Goal: Information Seeking & Learning: Check status

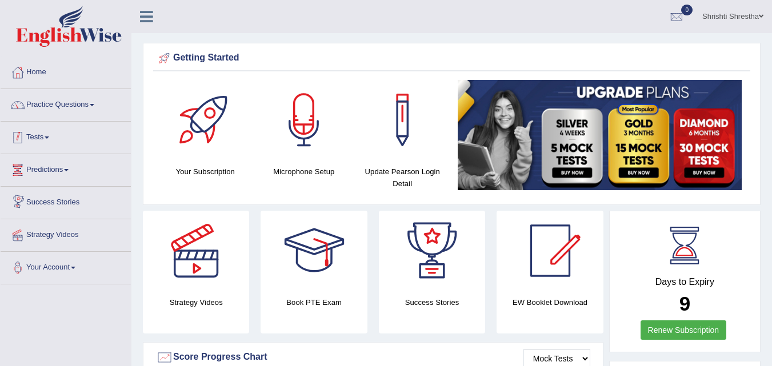
click at [43, 137] on link "Tests" at bounding box center [66, 136] width 130 height 29
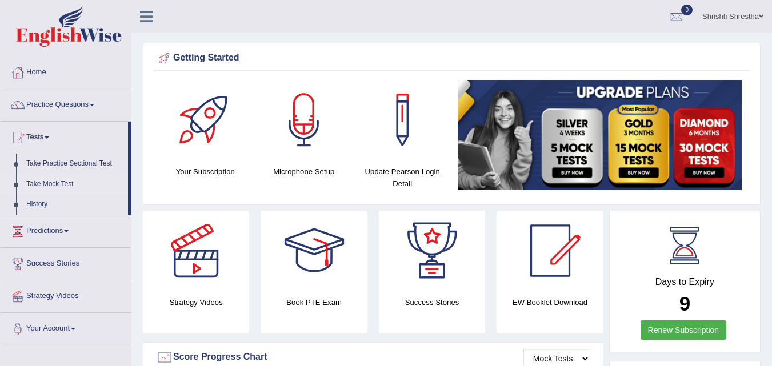
click at [63, 185] on link "Take Mock Test" at bounding box center [74, 184] width 107 height 21
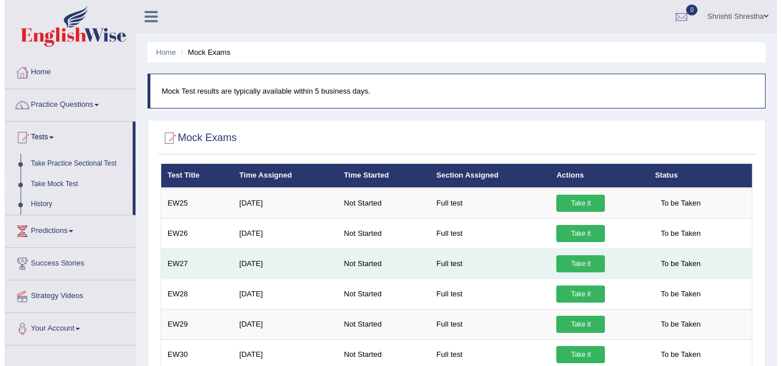
scroll to position [114, 0]
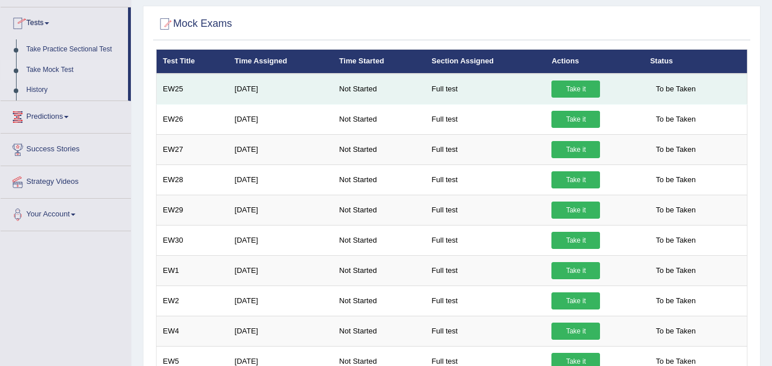
click at [573, 91] on link "Take it" at bounding box center [575, 89] width 49 height 17
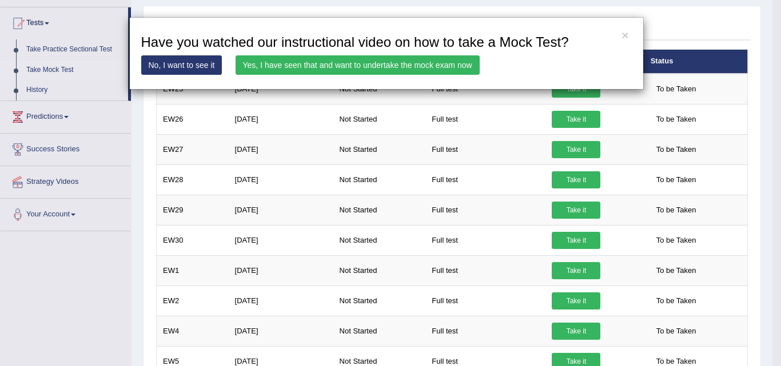
click at [357, 65] on link "Yes, I have seen that and want to undertake the mock exam now" at bounding box center [357, 64] width 244 height 19
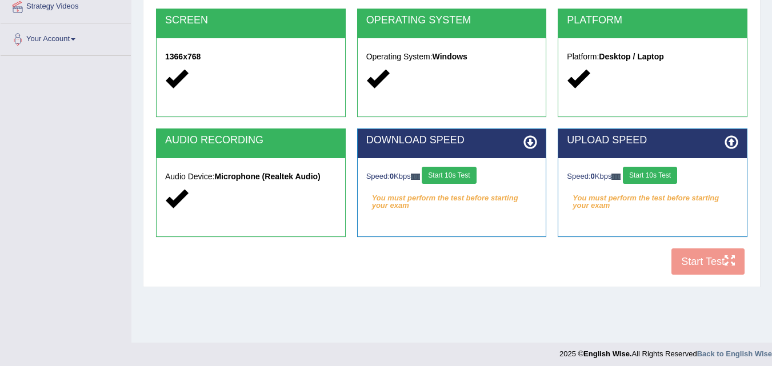
click at [482, 206] on em "You must perform the test before starting your exam" at bounding box center [451, 198] width 171 height 17
click at [466, 174] on button "Start 10s Test" at bounding box center [449, 175] width 54 height 17
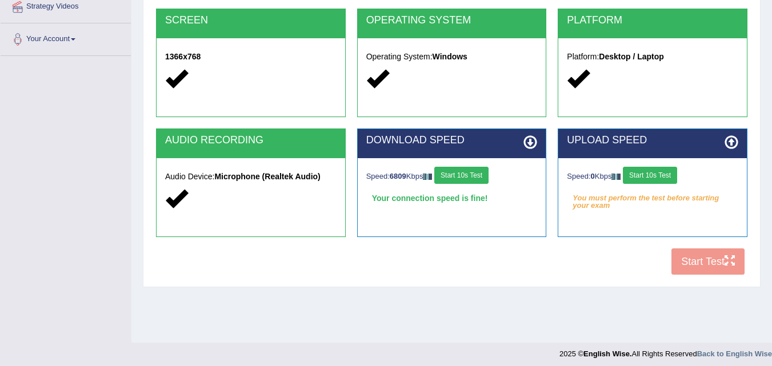
click at [663, 178] on button "Start 10s Test" at bounding box center [650, 175] width 54 height 17
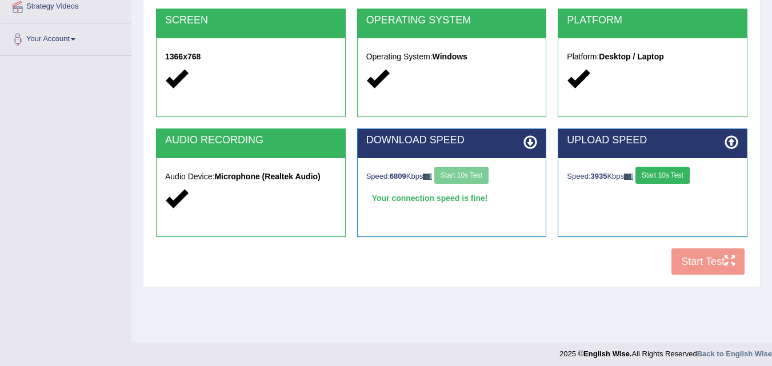
click at [531, 146] on icon at bounding box center [530, 142] width 14 height 14
click at [681, 177] on button "Start 10s Test" at bounding box center [662, 175] width 54 height 17
click at [713, 269] on button "Start Test" at bounding box center [707, 262] width 73 height 26
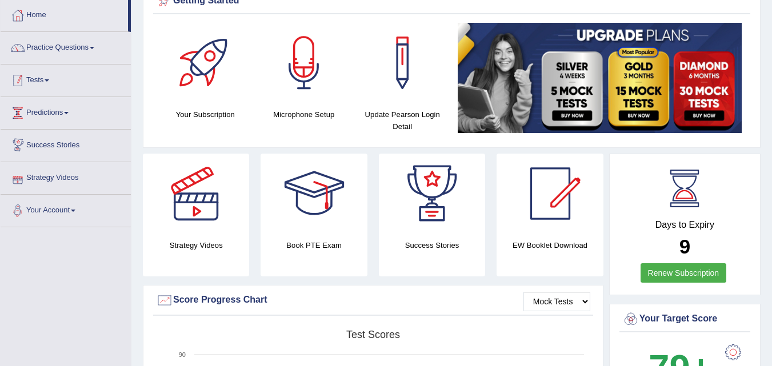
click at [42, 81] on link "Tests" at bounding box center [66, 79] width 130 height 29
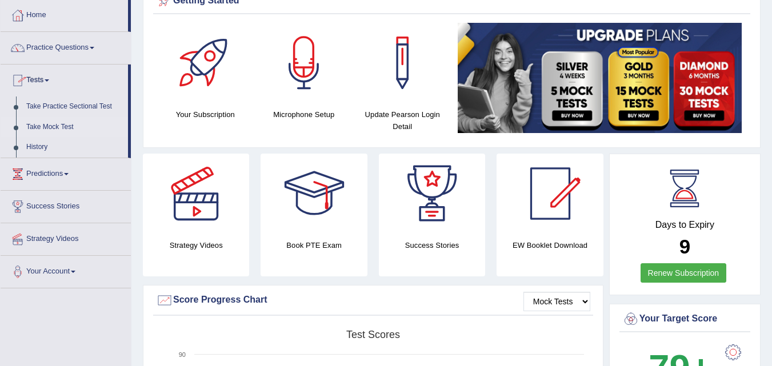
click at [54, 127] on link "Take Mock Test" at bounding box center [74, 127] width 107 height 21
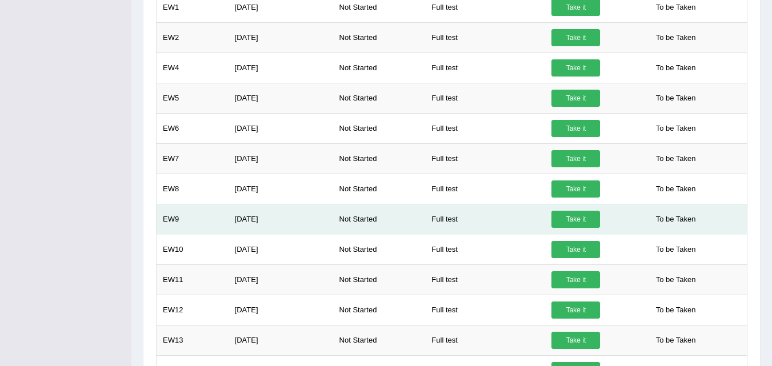
click at [578, 218] on link "Take it" at bounding box center [575, 219] width 49 height 17
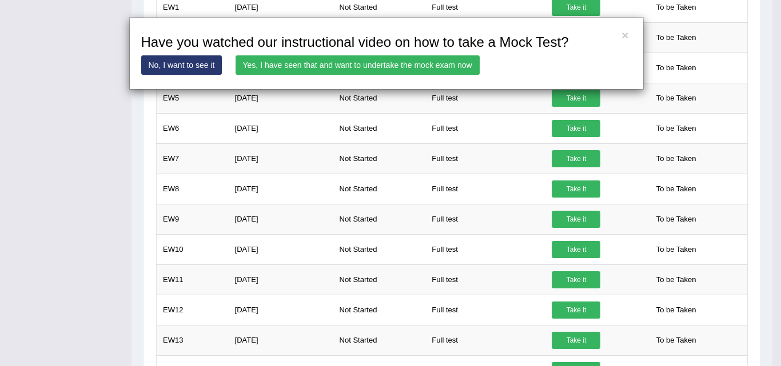
click at [365, 62] on link "Yes, I have seen that and want to undertake the mock exam now" at bounding box center [357, 64] width 244 height 19
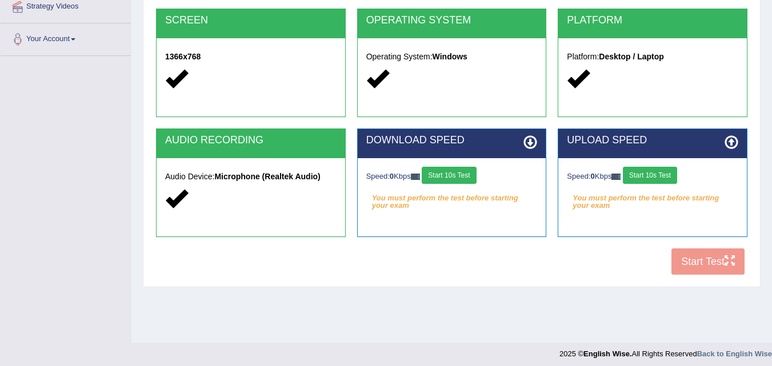
click at [453, 178] on button "Start 10s Test" at bounding box center [449, 175] width 54 height 17
click at [661, 176] on button "Start 10s Test" at bounding box center [650, 175] width 54 height 17
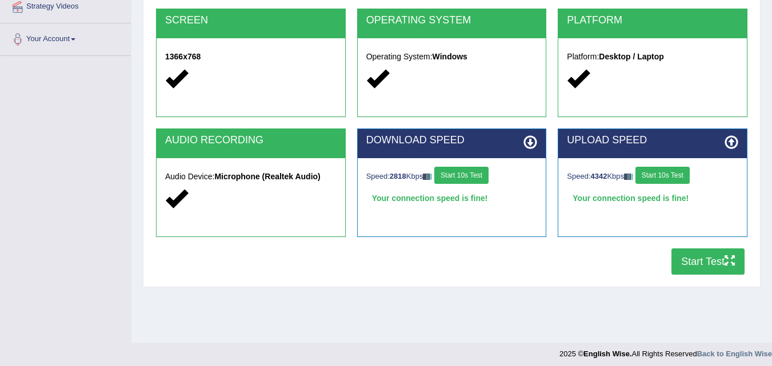
click at [702, 263] on button "Start Test" at bounding box center [707, 262] width 73 height 26
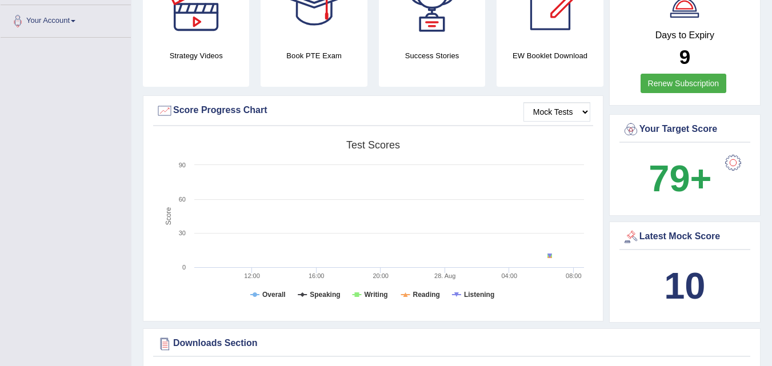
scroll to position [229, 0]
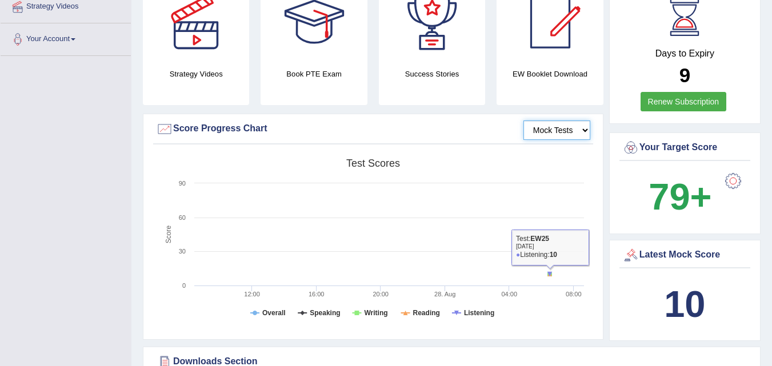
click at [577, 127] on select "Mock Tests" at bounding box center [556, 130] width 67 height 19
click at [574, 130] on select "Mock Tests" at bounding box center [556, 130] width 67 height 19
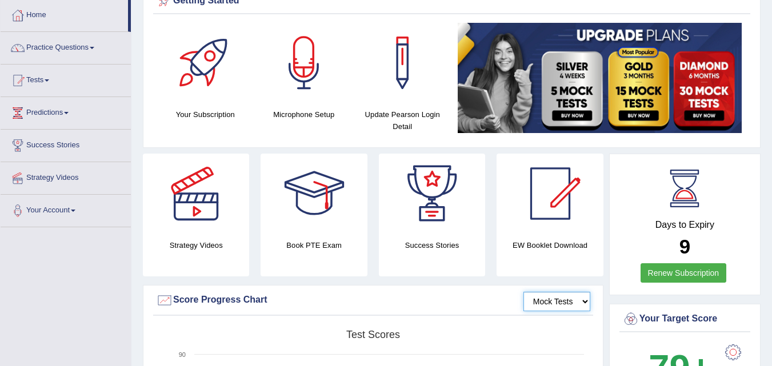
scroll to position [0, 0]
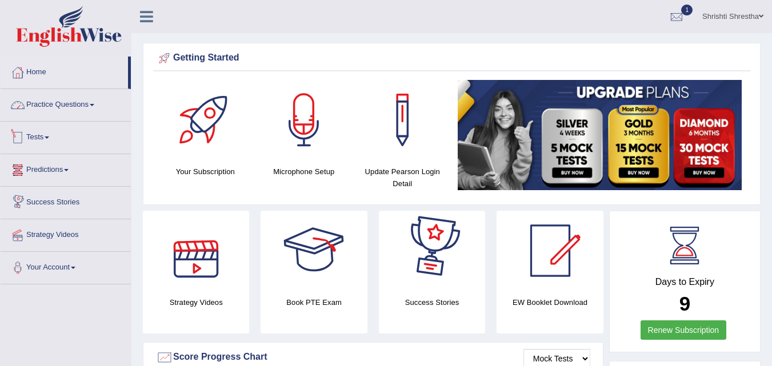
click at [41, 137] on link "Tests" at bounding box center [66, 136] width 130 height 29
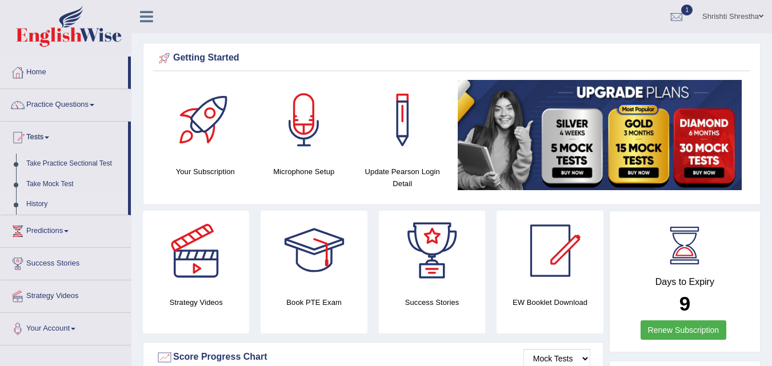
click at [37, 201] on link "History" at bounding box center [74, 204] width 107 height 21
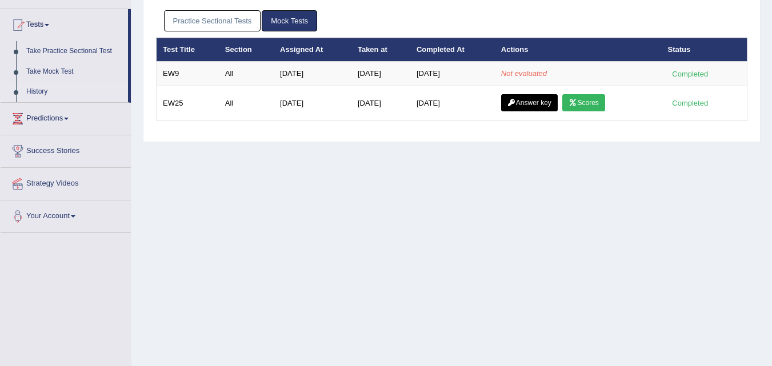
scroll to position [114, 0]
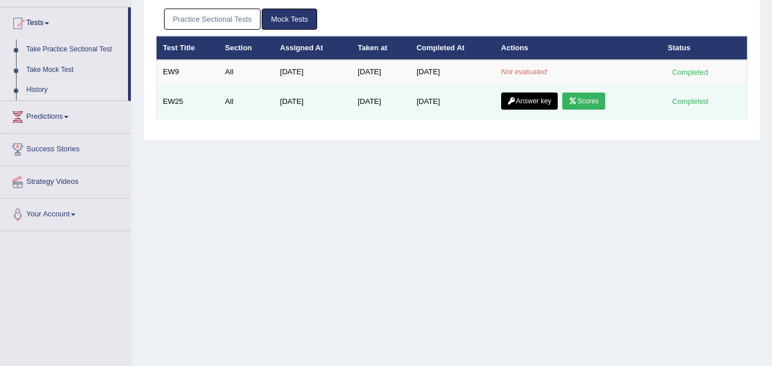
click at [598, 102] on link "Scores" at bounding box center [583, 101] width 42 height 17
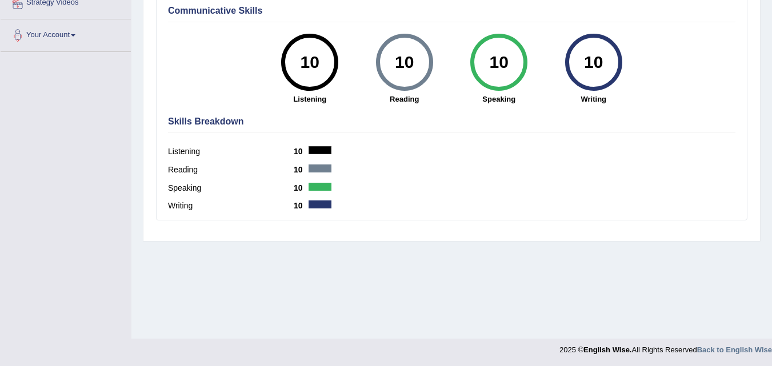
scroll to position [234, 0]
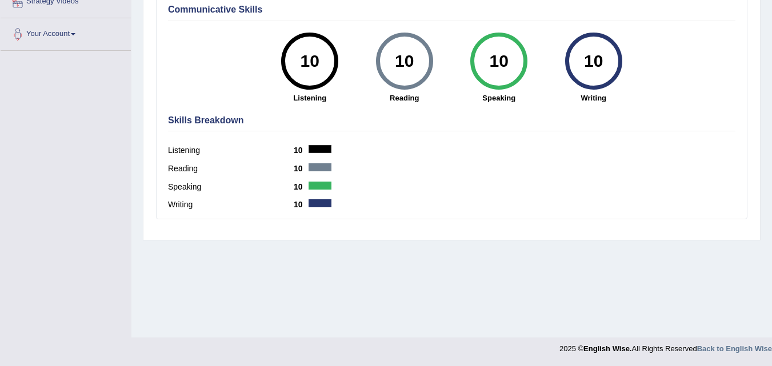
click at [323, 170] on div at bounding box center [320, 167] width 23 height 8
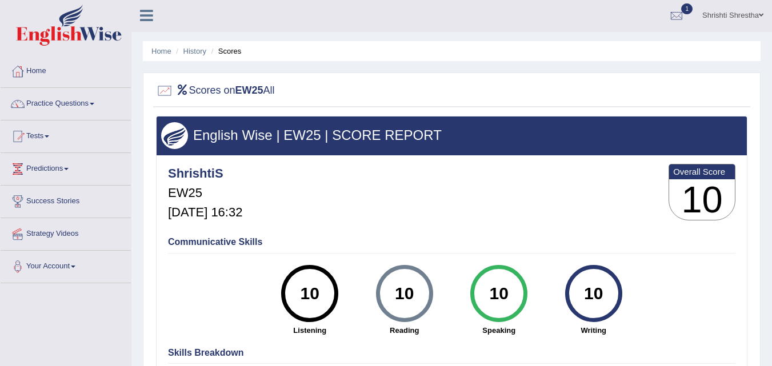
scroll to position [0, 0]
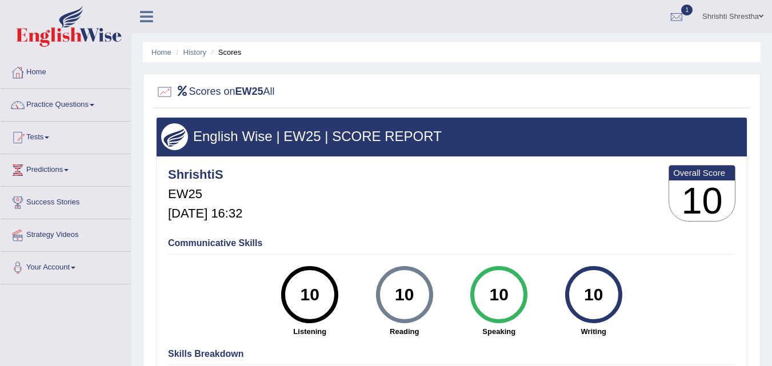
click at [200, 96] on h2 "Scores on EW25 All" at bounding box center [215, 91] width 119 height 17
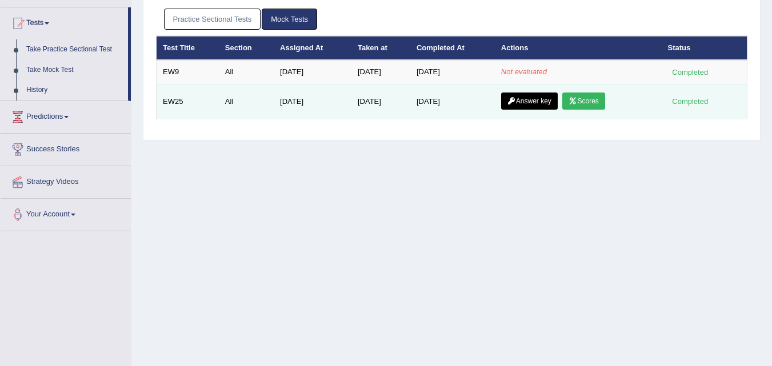
click at [529, 101] on link "Answer key" at bounding box center [529, 101] width 57 height 17
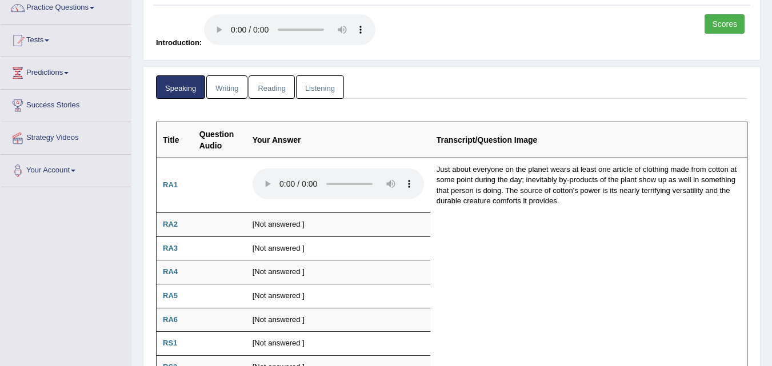
scroll to position [171, 0]
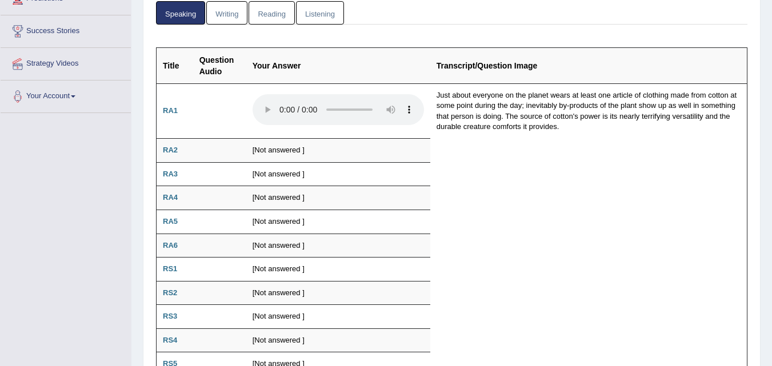
click at [231, 13] on link "Writing" at bounding box center [226, 12] width 41 height 23
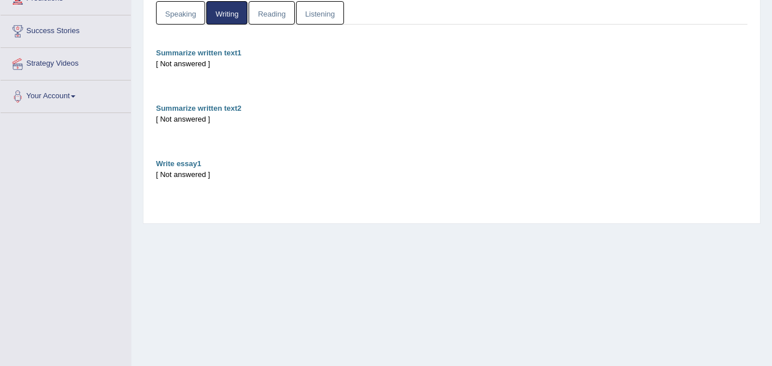
click at [263, 14] on link "Reading" at bounding box center [272, 12] width 46 height 23
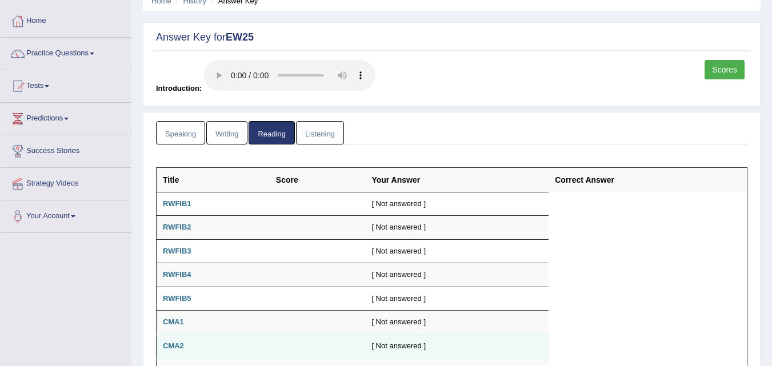
scroll to position [6, 0]
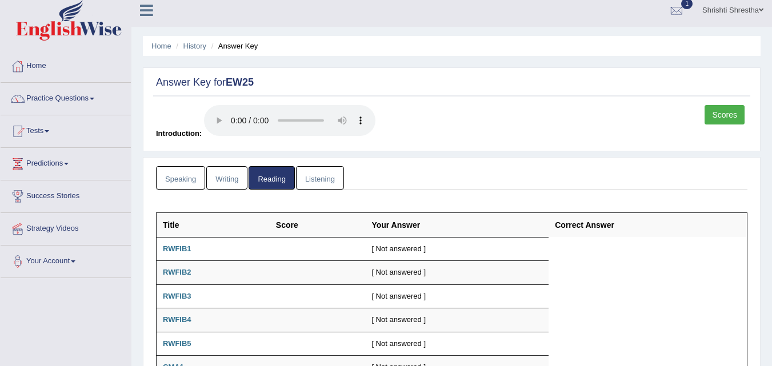
click at [327, 176] on link "Listening" at bounding box center [320, 177] width 48 height 23
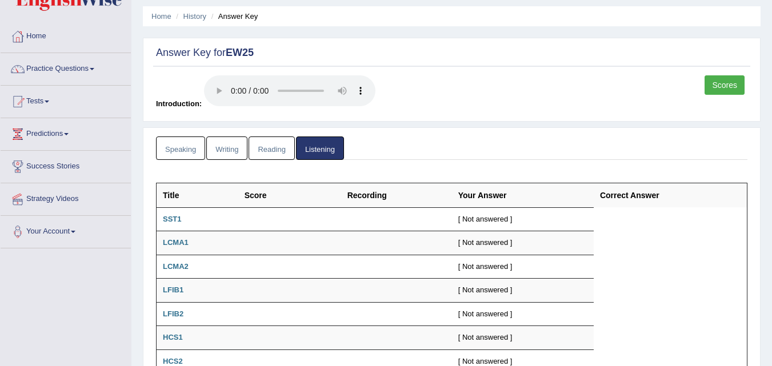
scroll to position [63, 0]
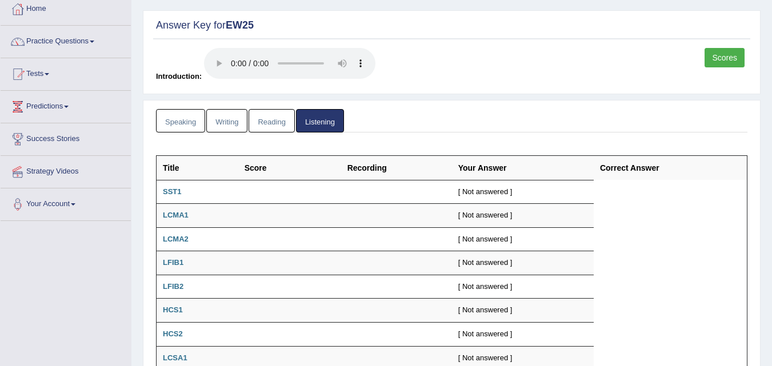
click at [270, 128] on link "Reading" at bounding box center [272, 120] width 46 height 23
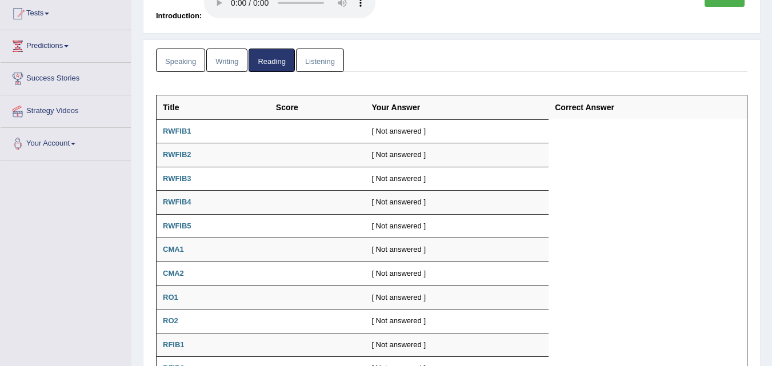
scroll to position [121, 0]
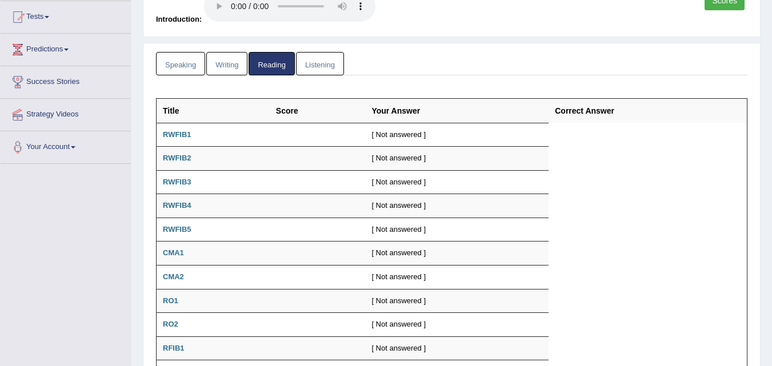
click at [183, 70] on link "Speaking" at bounding box center [180, 63] width 49 height 23
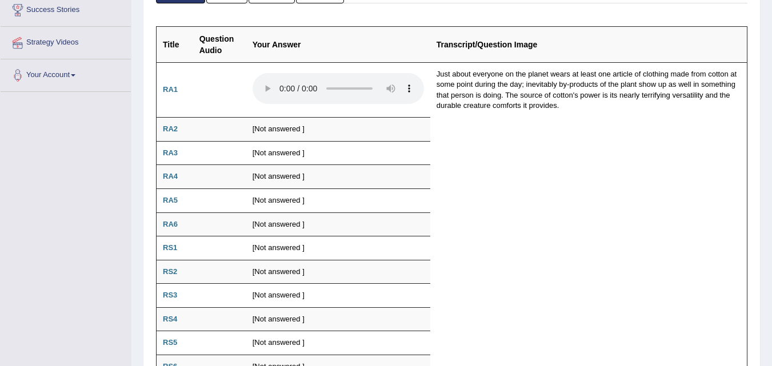
scroll to position [167, 0]
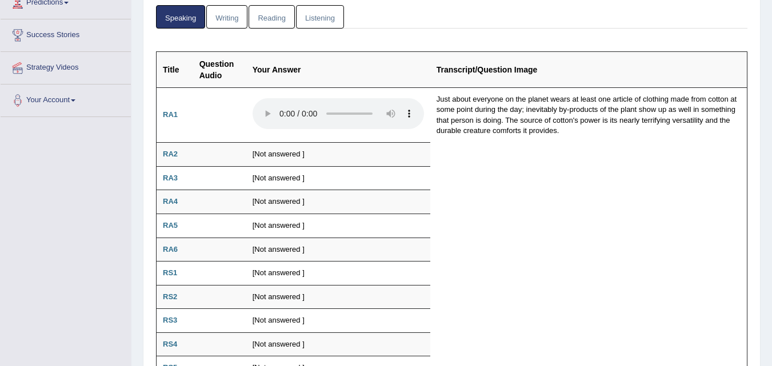
click at [227, 19] on link "Writing" at bounding box center [226, 16] width 41 height 23
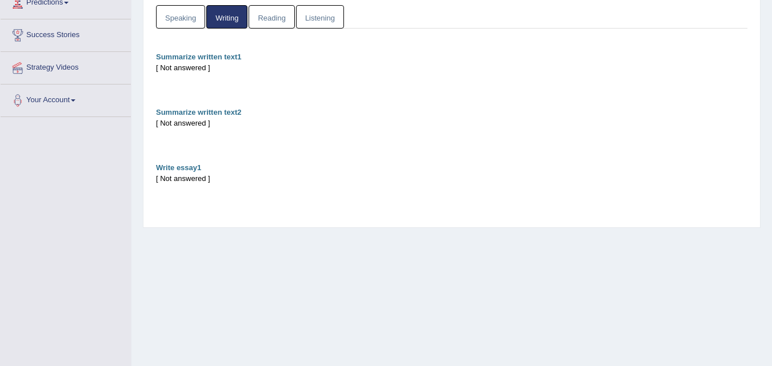
click at [271, 18] on link "Reading" at bounding box center [272, 16] width 46 height 23
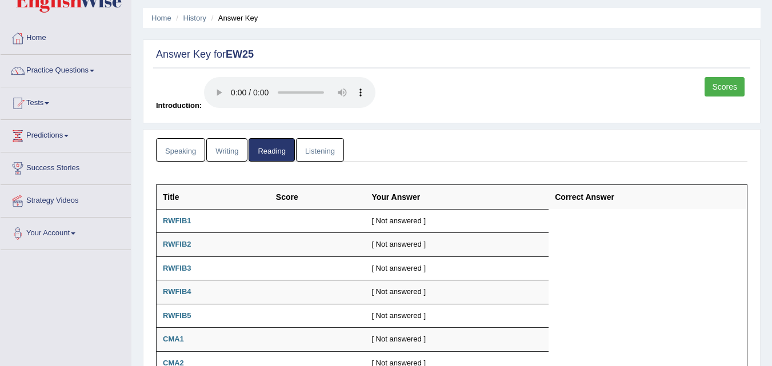
scroll to position [6, 0]
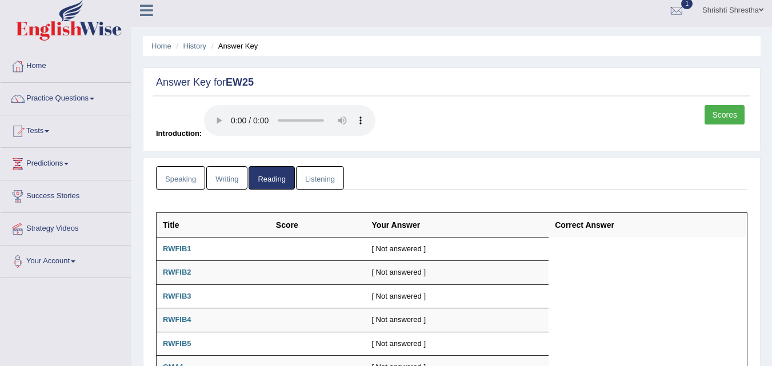
click at [325, 179] on link "Listening" at bounding box center [320, 177] width 48 height 23
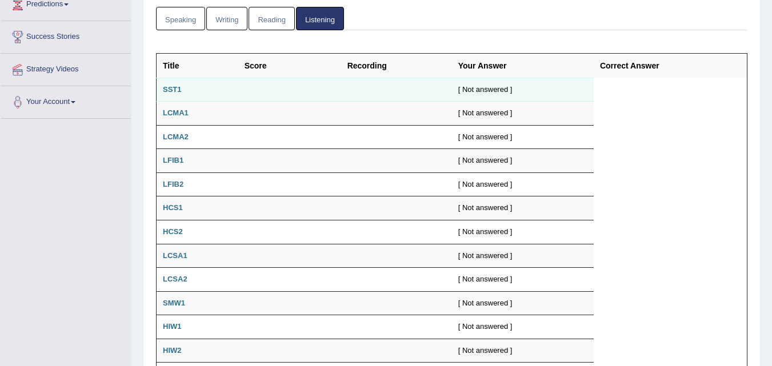
scroll to position [0, 0]
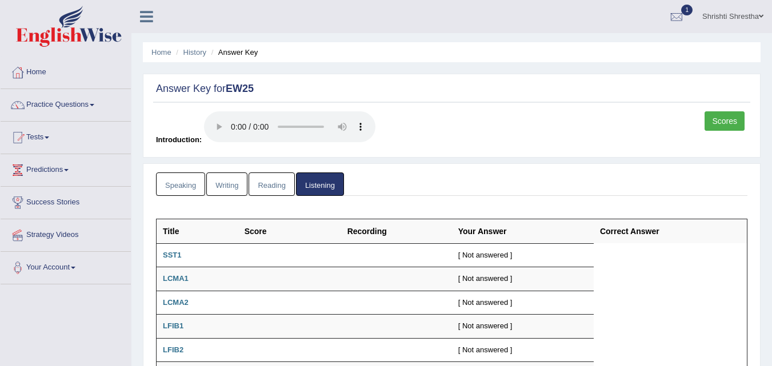
click at [731, 121] on link "Scores" at bounding box center [725, 120] width 40 height 19
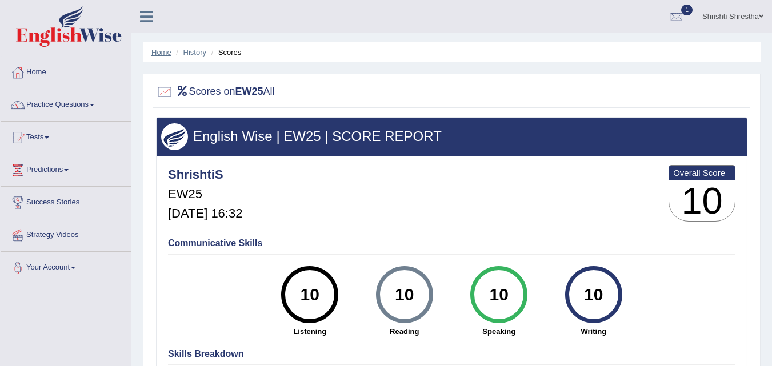
click at [160, 55] on link "Home" at bounding box center [161, 52] width 20 height 9
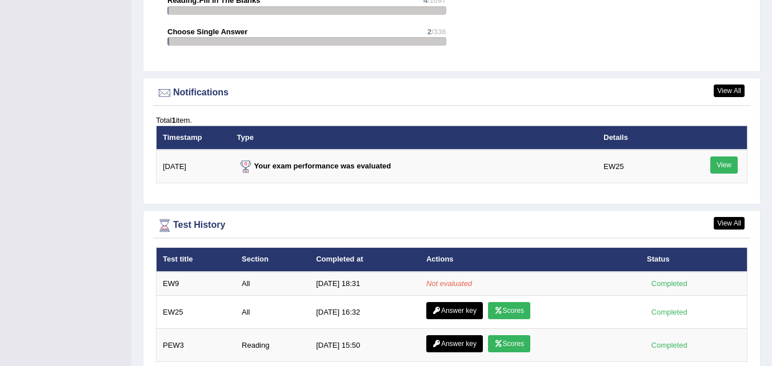
scroll to position [1366, 0]
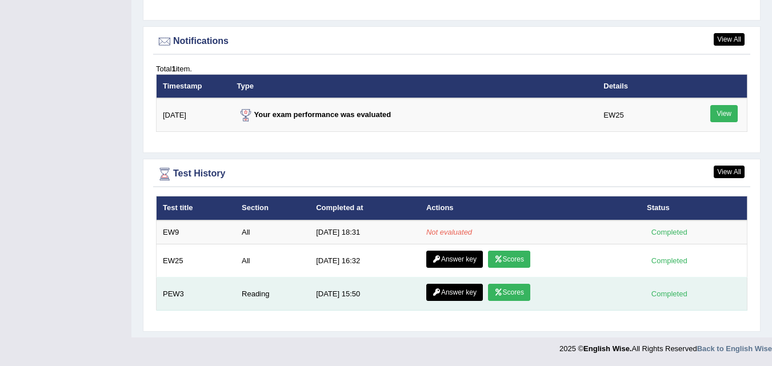
click at [519, 297] on link "Scores" at bounding box center [509, 292] width 42 height 17
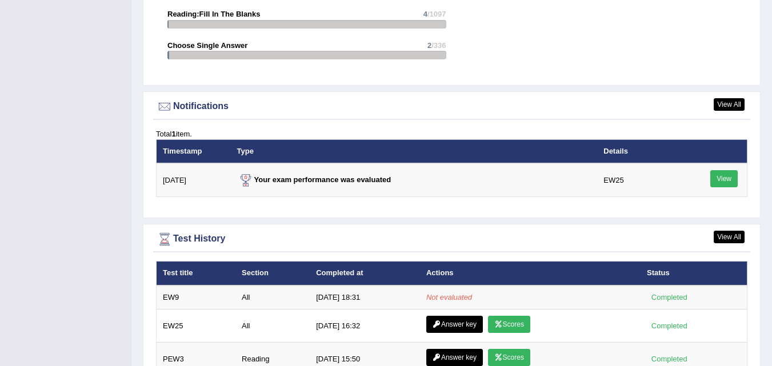
scroll to position [1366, 0]
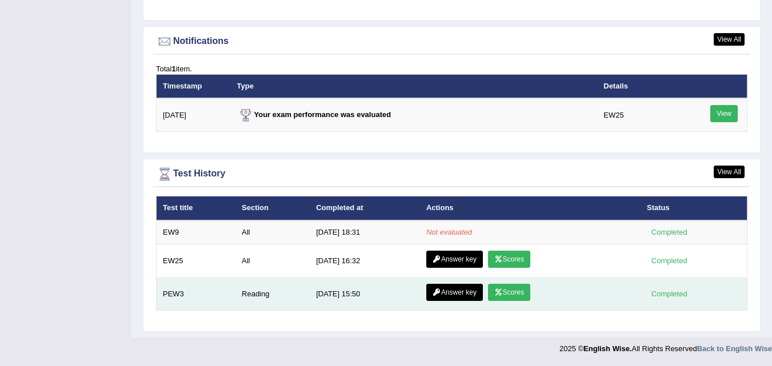
click at [458, 291] on link "Answer key" at bounding box center [454, 292] width 57 height 17
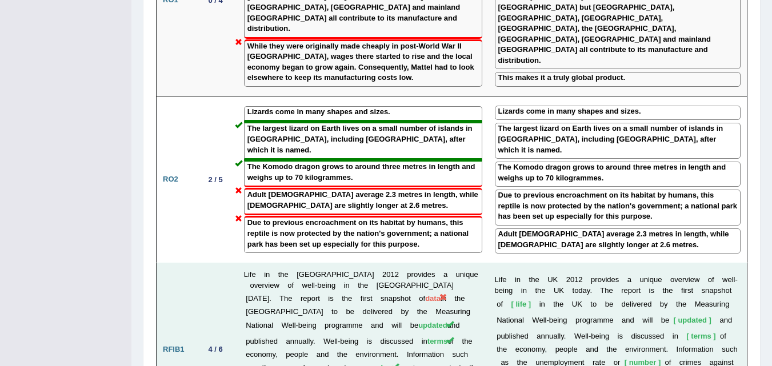
scroll to position [1330, 0]
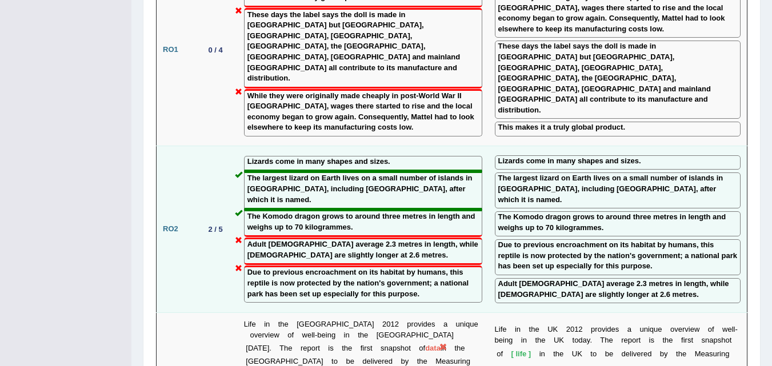
click at [579, 212] on label "The Komodo dragon grows to around three metres in length and weighs up to 70 ki…" at bounding box center [617, 222] width 239 height 21
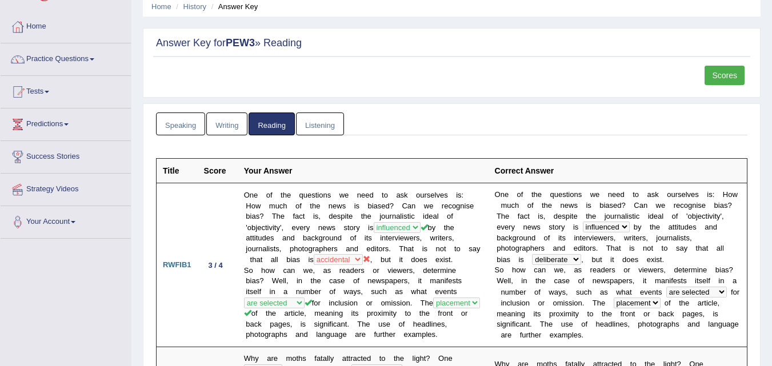
scroll to position [0, 0]
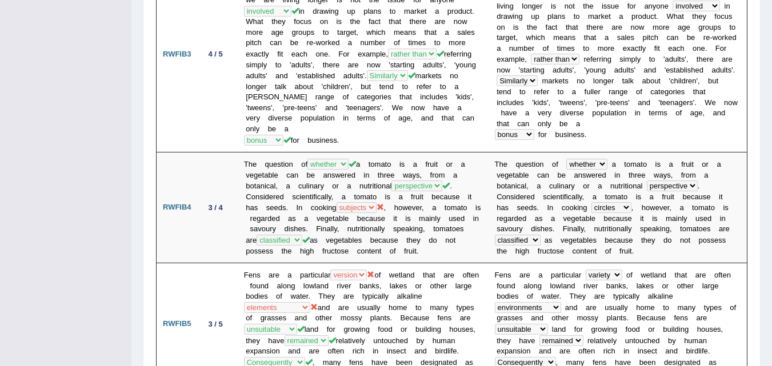
click at [577, 129] on td "P e o p l e a r e l i v i n g l o n g e r a n d t h i s l o n g e v i t y i s g…" at bounding box center [618, 54] width 259 height 197
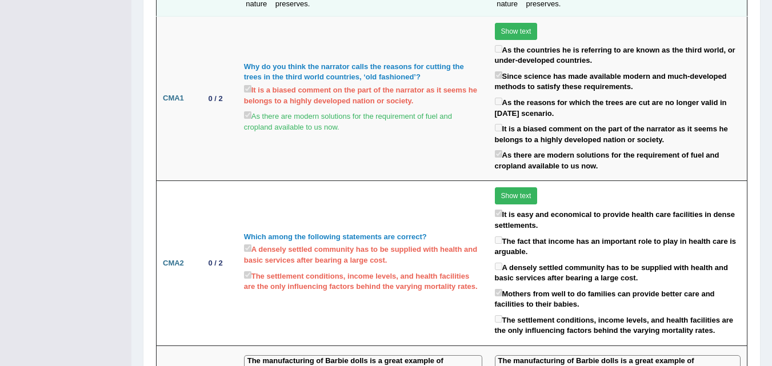
scroll to position [939, 0]
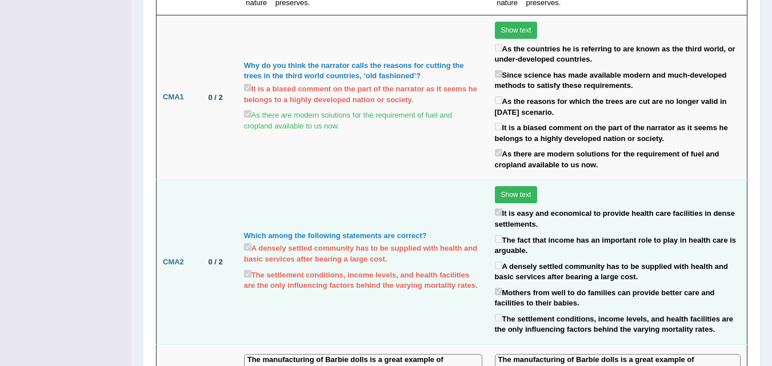
click at [437, 241] on label "A densely settled community has to be supplied with health and basic services a…" at bounding box center [363, 252] width 238 height 23
